Goal: Task Accomplishment & Management: Manage account settings

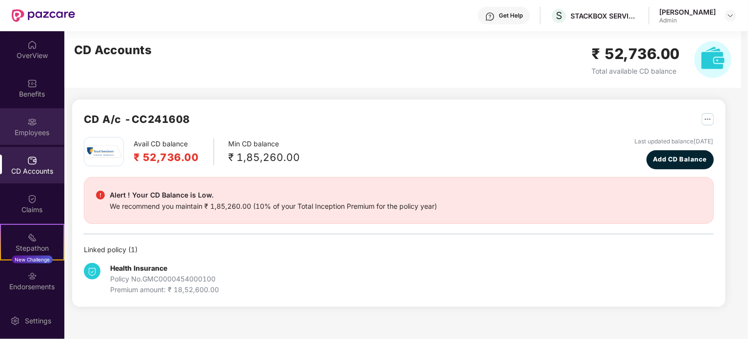
click at [31, 130] on div "Employees" at bounding box center [32, 133] width 64 height 10
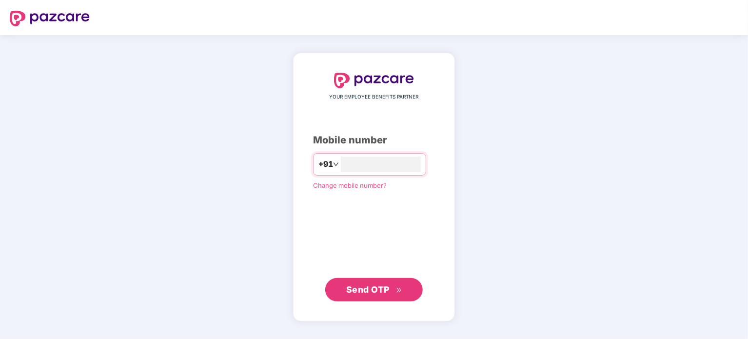
type input "**********"
click at [369, 287] on span "Send OTP" at bounding box center [367, 289] width 43 height 10
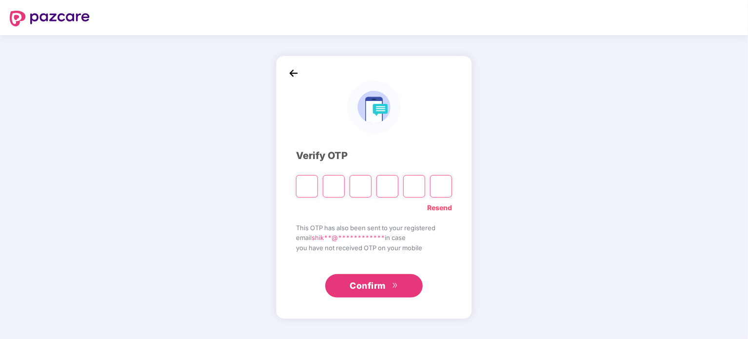
type input "*"
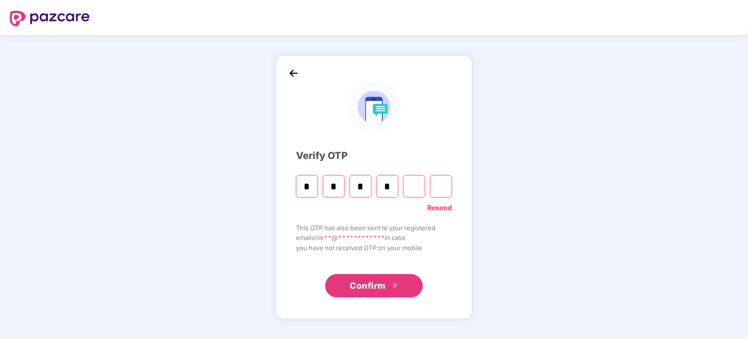
type input "*"
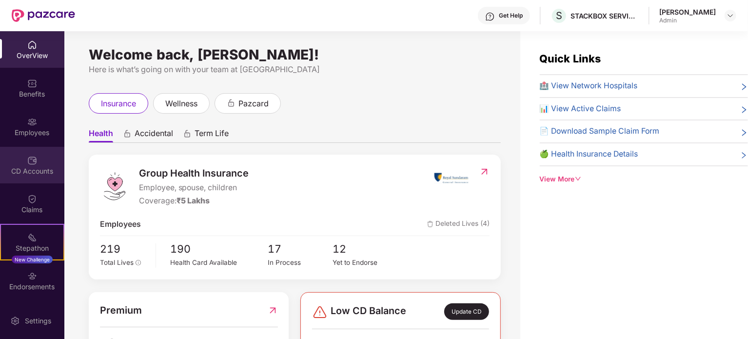
click at [27, 165] on img at bounding box center [32, 161] width 10 height 10
click at [34, 166] on div "CD Accounts" at bounding box center [32, 171] width 64 height 10
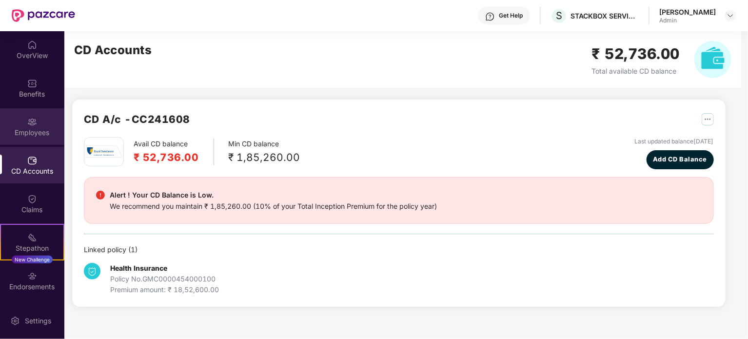
click at [32, 132] on div "Employees" at bounding box center [32, 133] width 64 height 10
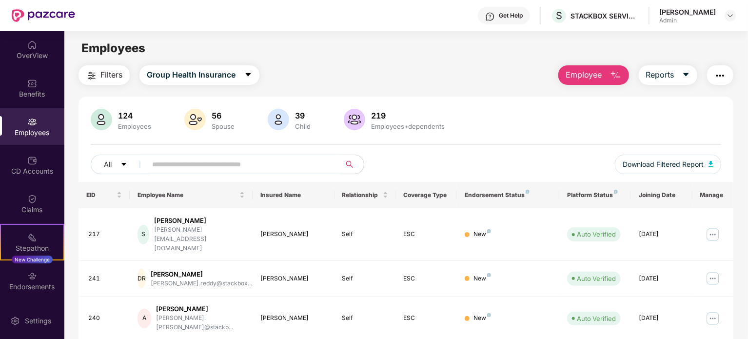
click at [210, 163] on input "text" at bounding box center [239, 164] width 175 height 15
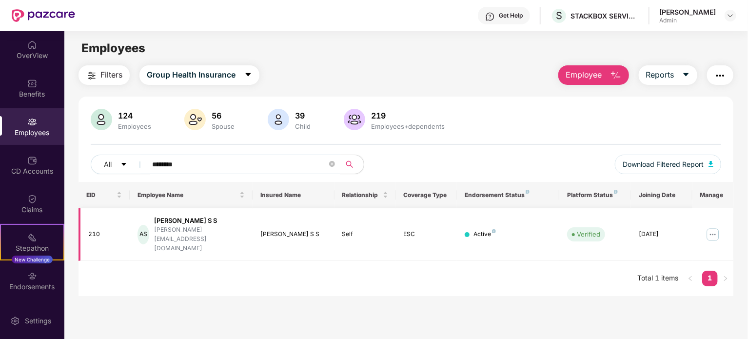
type input "********"
click at [229, 227] on div "AS Akhilesh S S akhilesh@stackbox.xyz" at bounding box center [191, 234] width 107 height 37
click at [710, 227] on img at bounding box center [713, 235] width 16 height 16
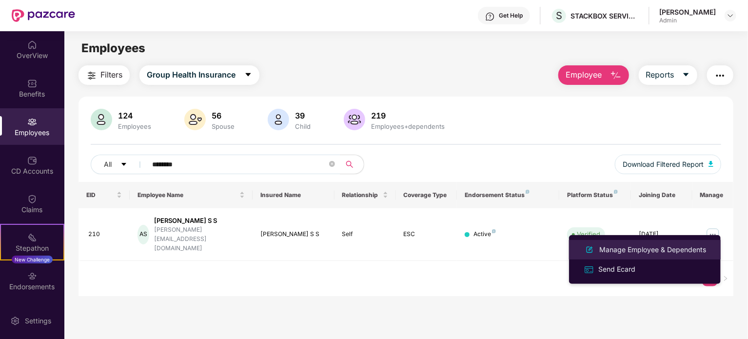
click at [657, 249] on div "Manage Employee & Dependents" at bounding box center [652, 249] width 111 height 11
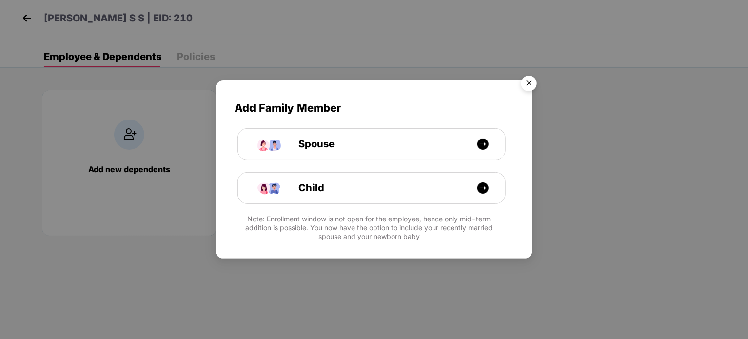
click at [532, 81] on img "Close" at bounding box center [528, 84] width 27 height 27
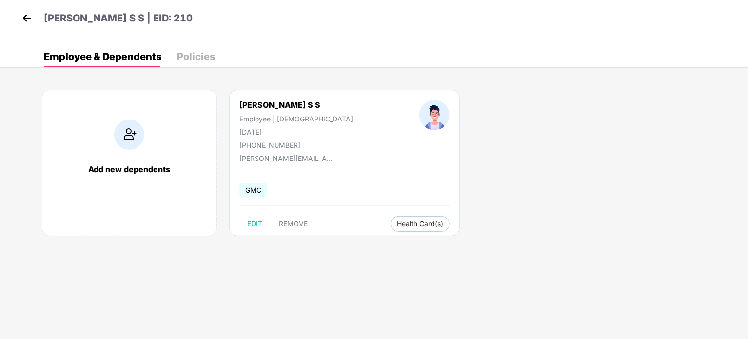
click at [193, 58] on div "Policies" at bounding box center [196, 57] width 38 height 10
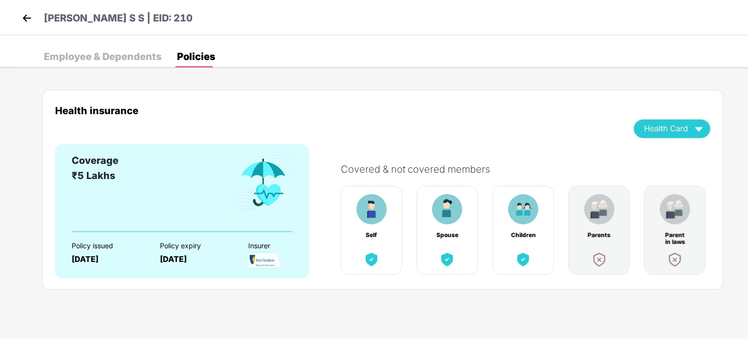
click at [99, 54] on div "Employee & Dependents" at bounding box center [103, 57] width 118 height 10
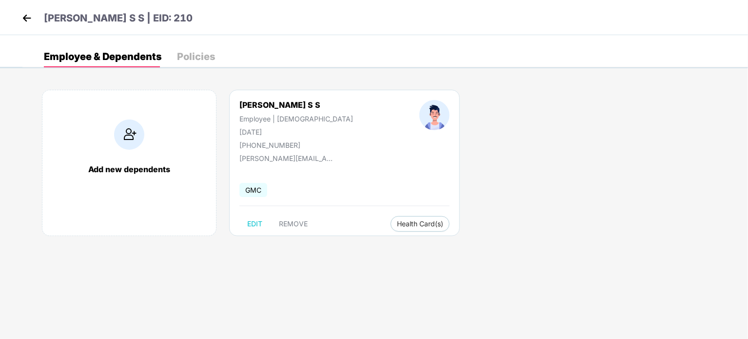
click at [28, 19] on img at bounding box center [27, 18] width 15 height 15
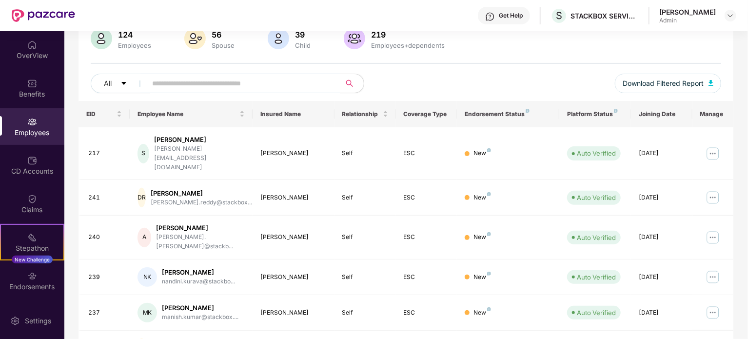
scroll to position [84, 0]
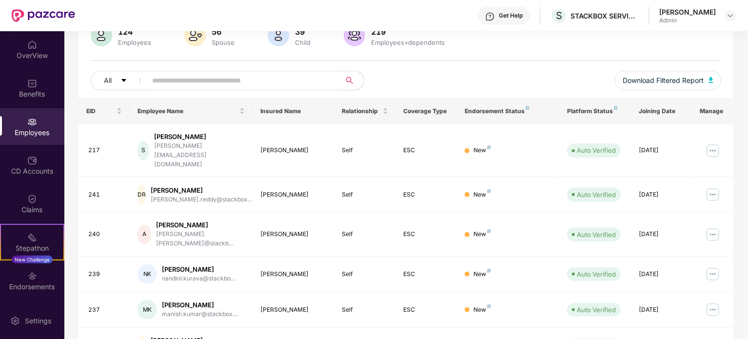
click at [177, 78] on input "text" at bounding box center [239, 80] width 175 height 15
type input "*"
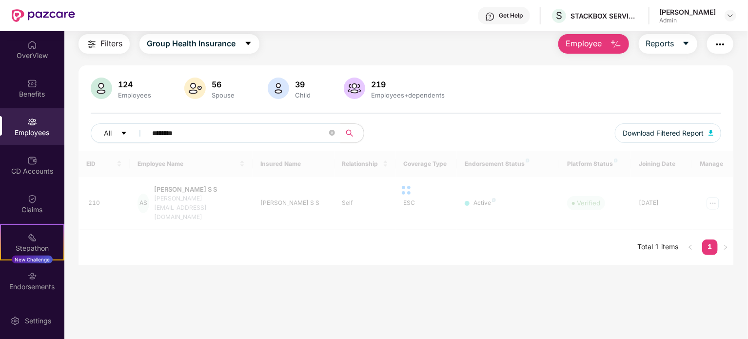
scroll to position [31, 0]
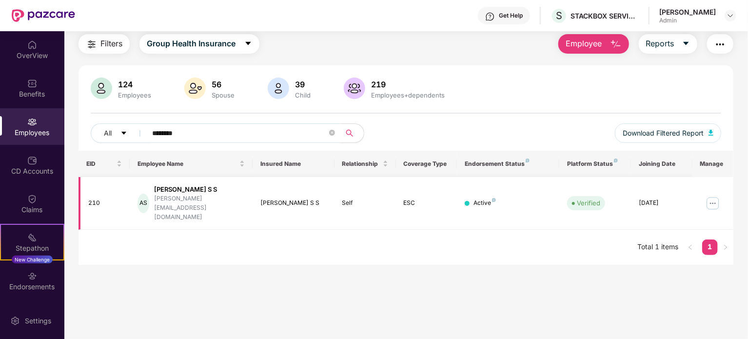
type input "********"
click at [714, 196] on img at bounding box center [713, 204] width 16 height 16
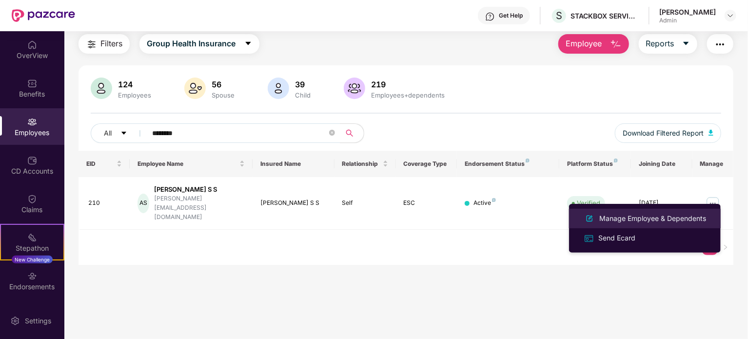
click at [661, 217] on div "Manage Employee & Dependents" at bounding box center [652, 218] width 111 height 11
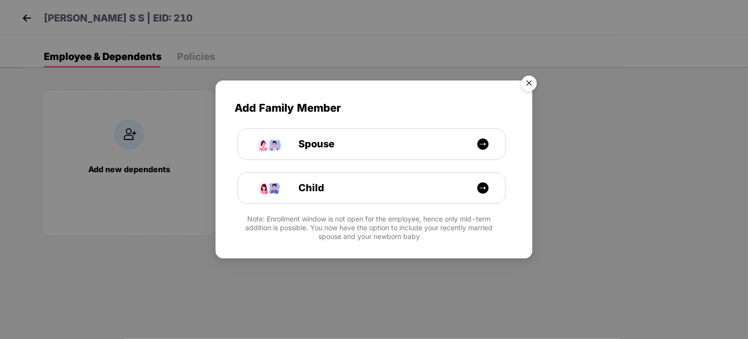
click at [532, 83] on img "Close" at bounding box center [528, 84] width 27 height 27
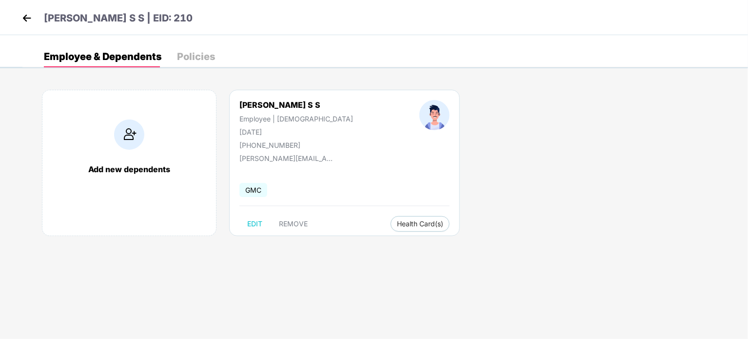
click at [198, 54] on div "Policies" at bounding box center [196, 57] width 38 height 10
